Goal: Transaction & Acquisition: Purchase product/service

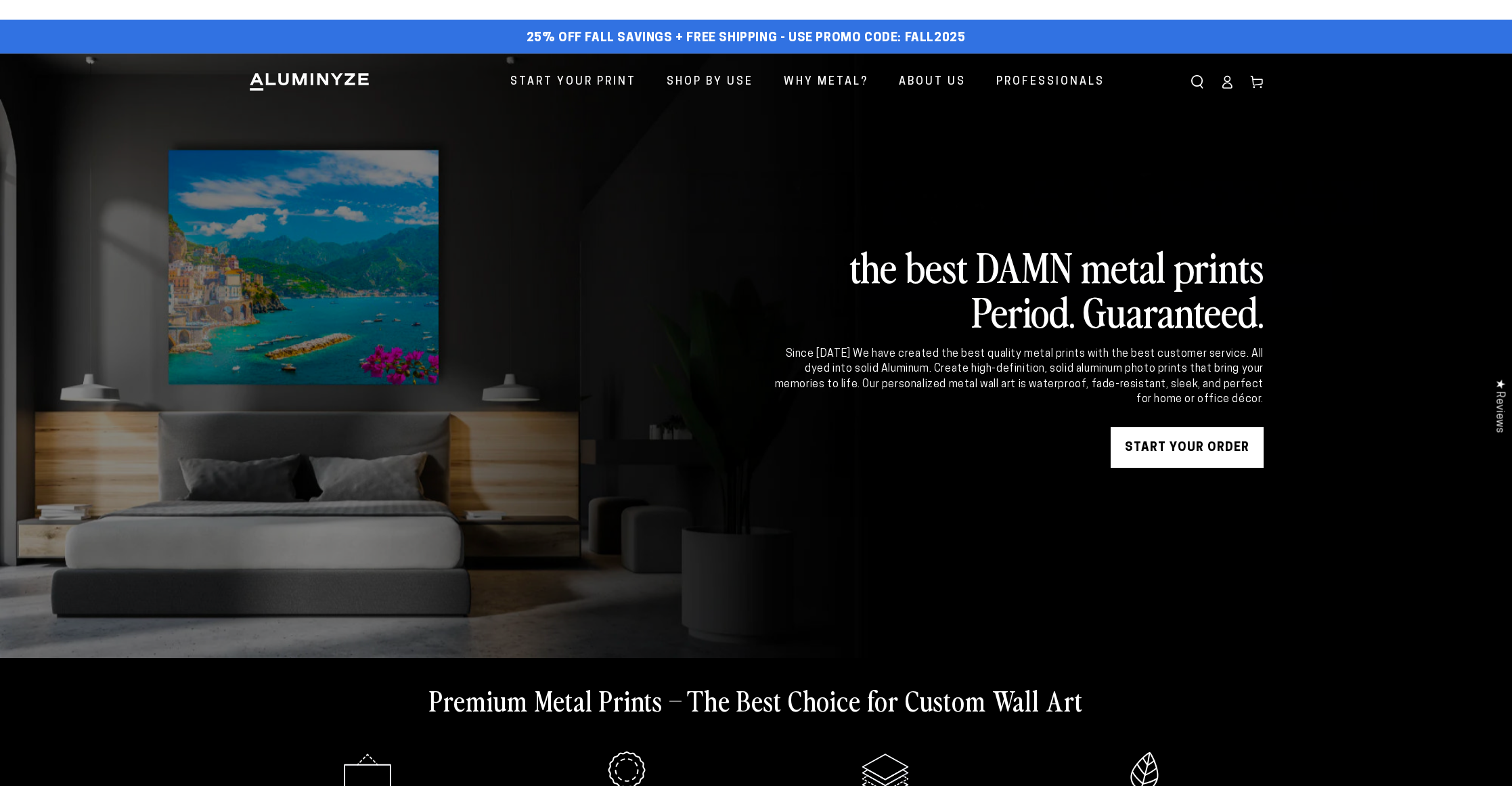
click at [1146, 463] on link "START YOUR Order" at bounding box center [1187, 448] width 153 height 40
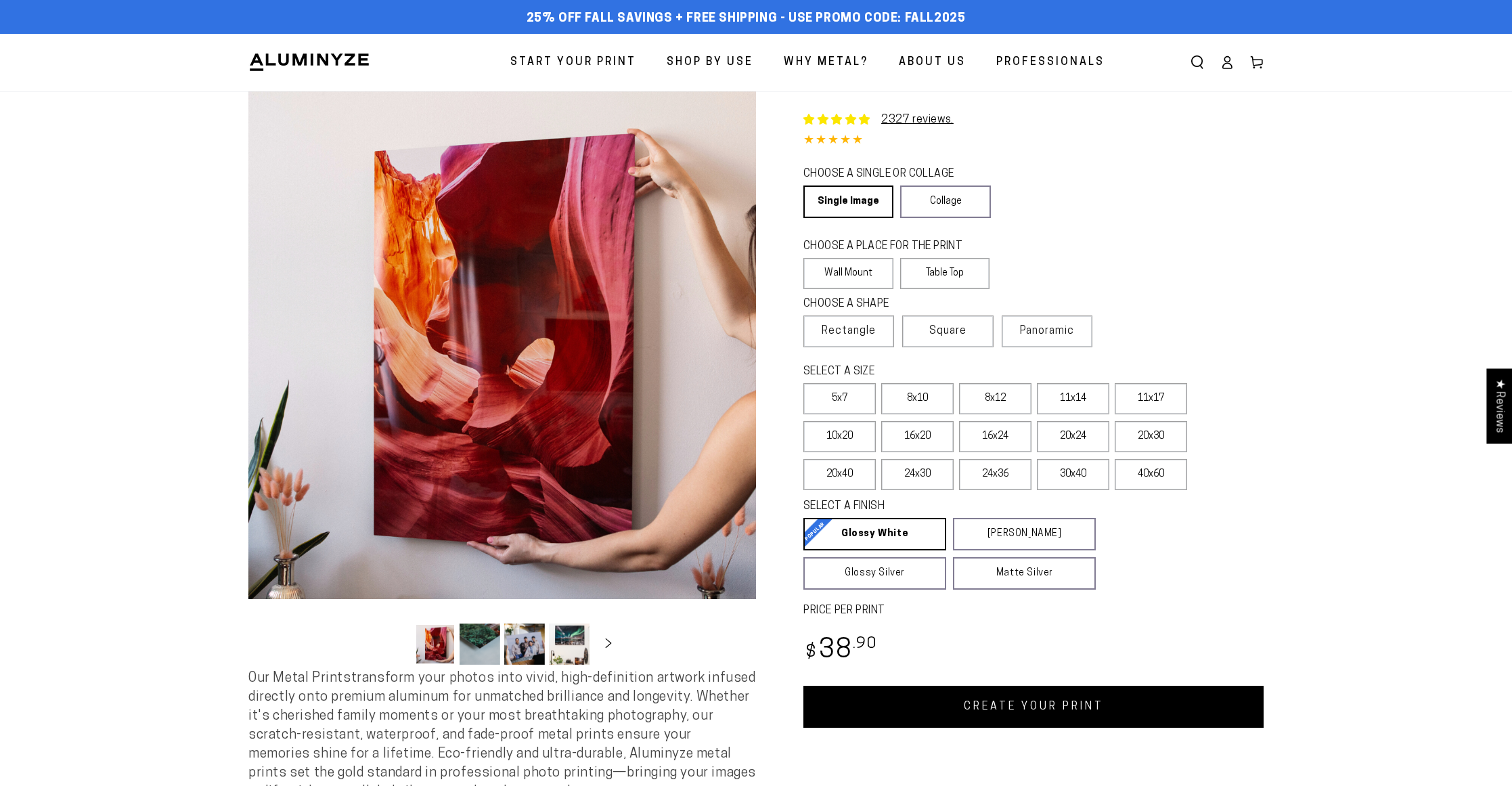
select select "**********"
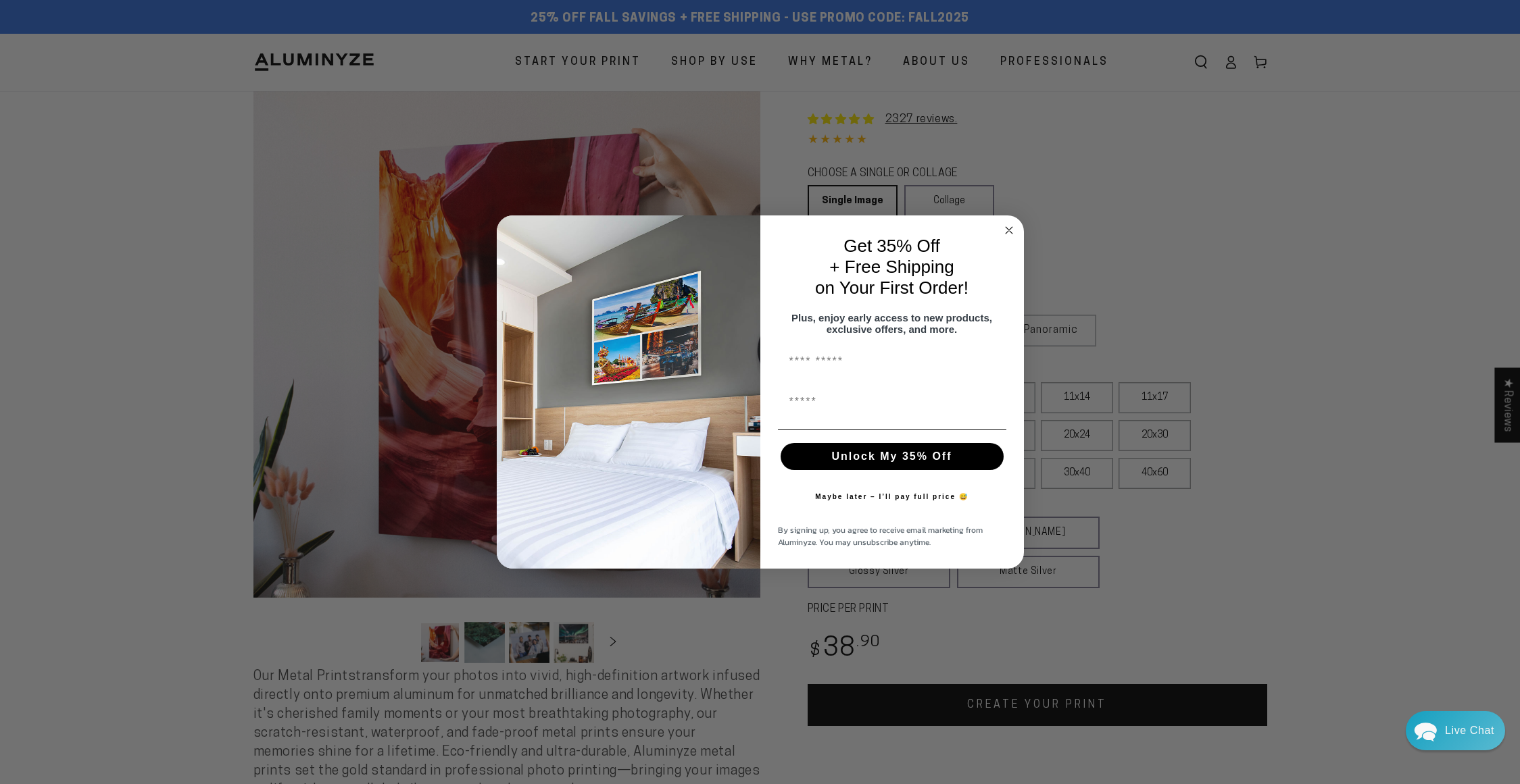
click at [1009, 227] on icon "Close dialog" at bounding box center [1010, 230] width 7 height 7
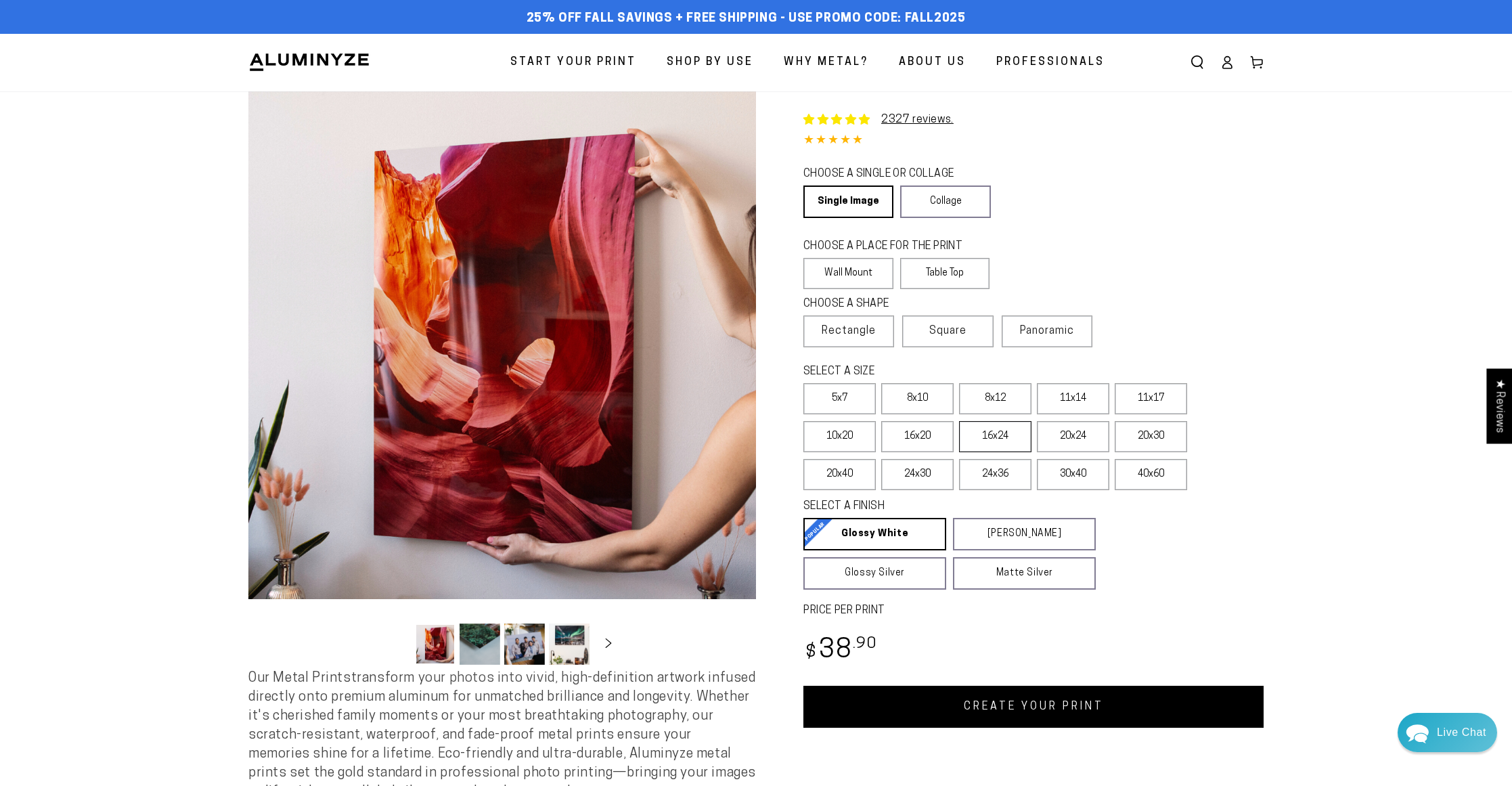
click at [981, 445] on label "16x24" at bounding box center [995, 437] width 73 height 31
click at [843, 430] on label "10x20" at bounding box center [839, 437] width 73 height 31
click at [1057, 406] on label "11x14" at bounding box center [1073, 399] width 73 height 31
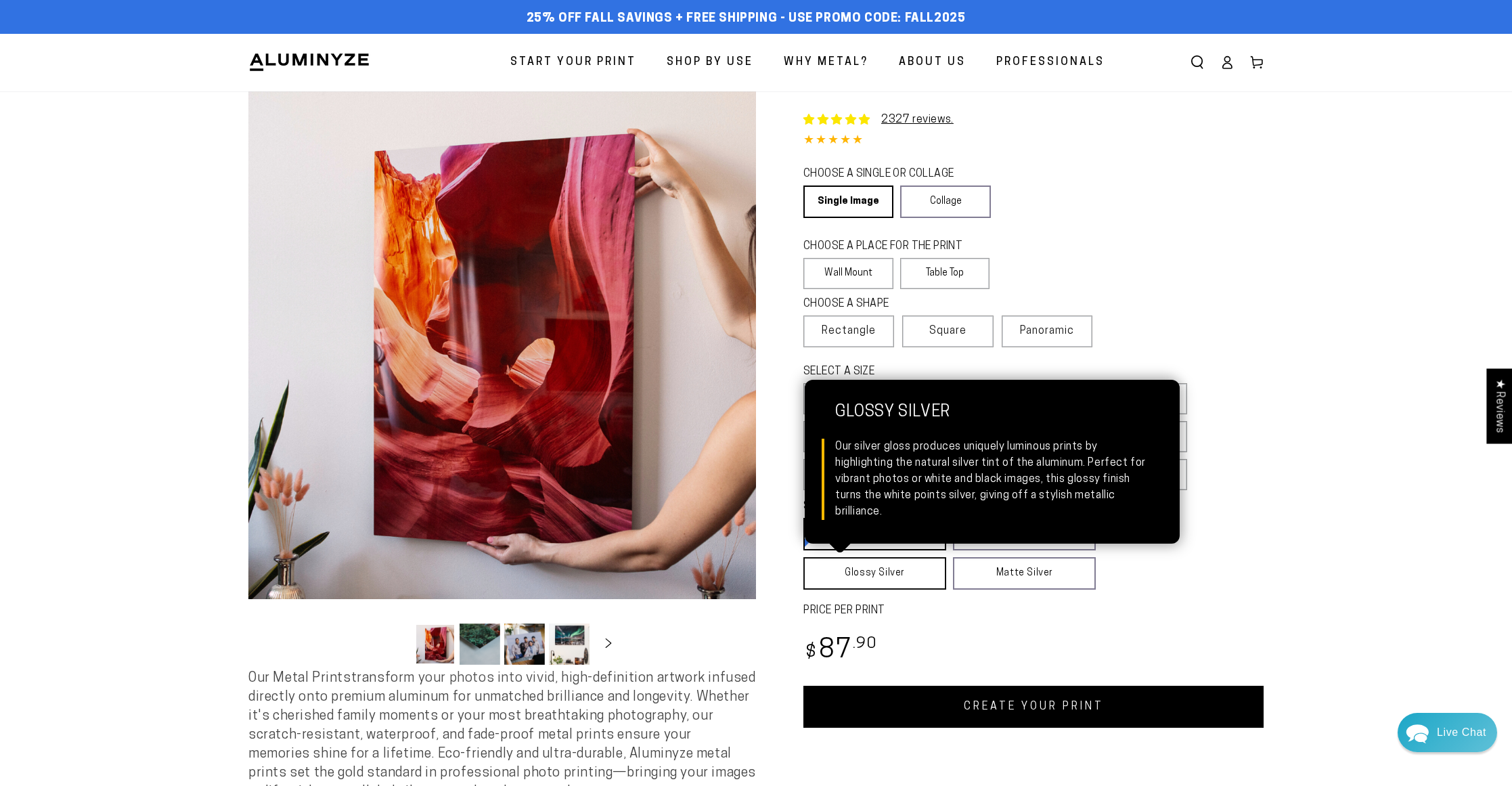
click at [905, 566] on link "Glossy Silver Glossy Silver Our silver gloss produces uniquely luminous prints …" at bounding box center [874, 573] width 142 height 32
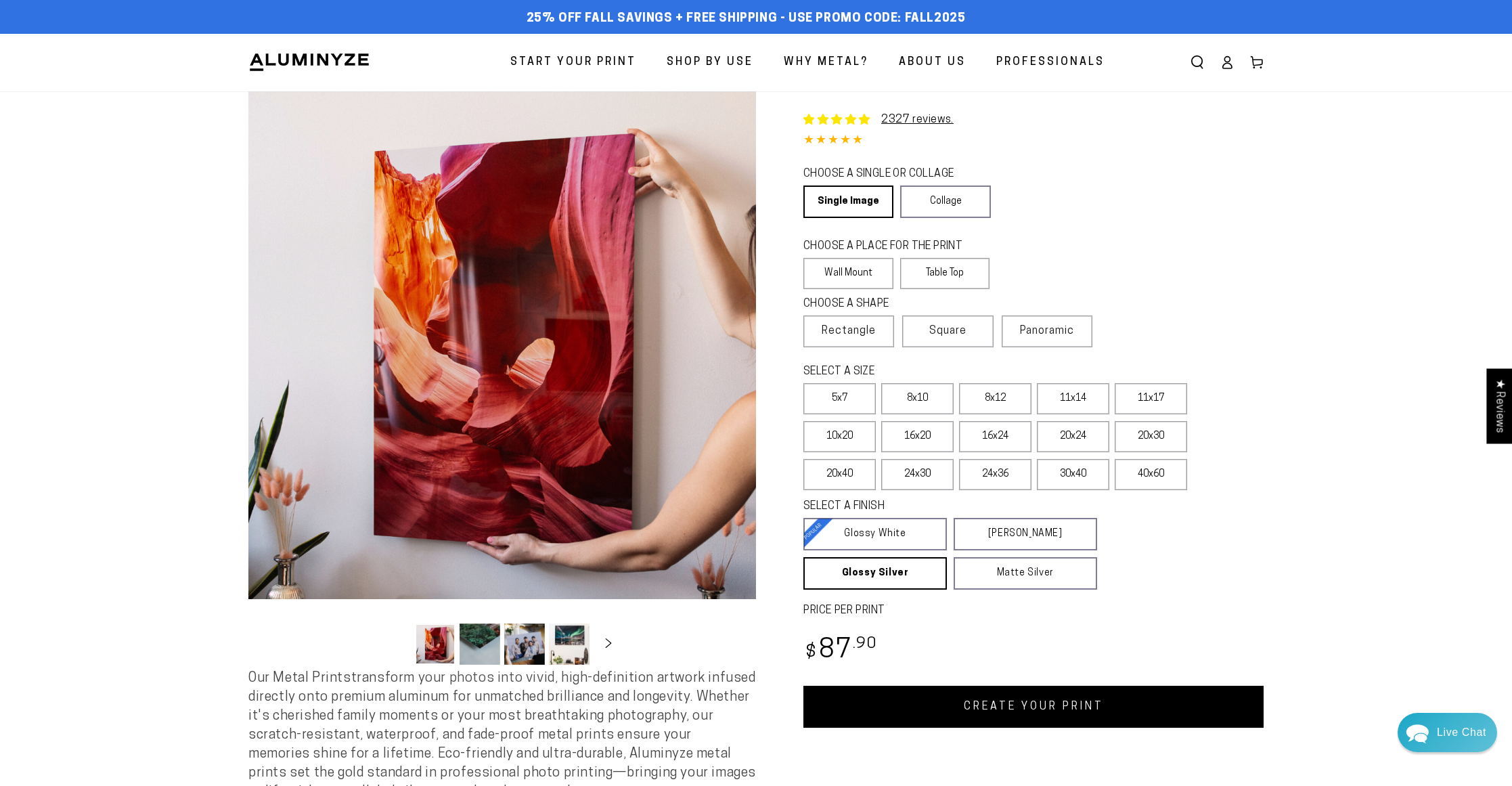
click at [1045, 707] on link "CREATE YOUR PRINT" at bounding box center [1033, 707] width 461 height 42
